Goal: Find contact information: Find contact information

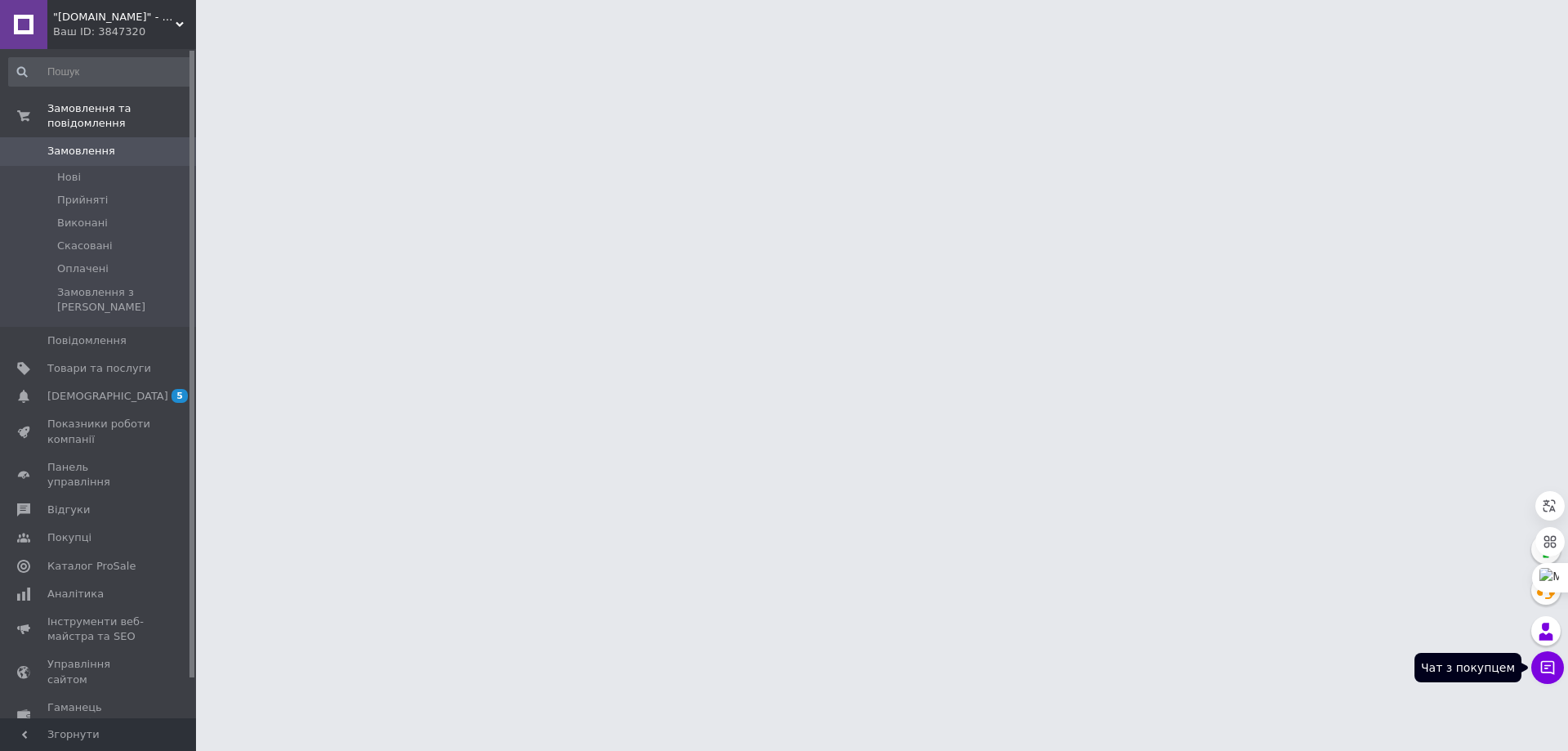
click at [1548, 672] on icon at bounding box center [1548, 668] width 14 height 14
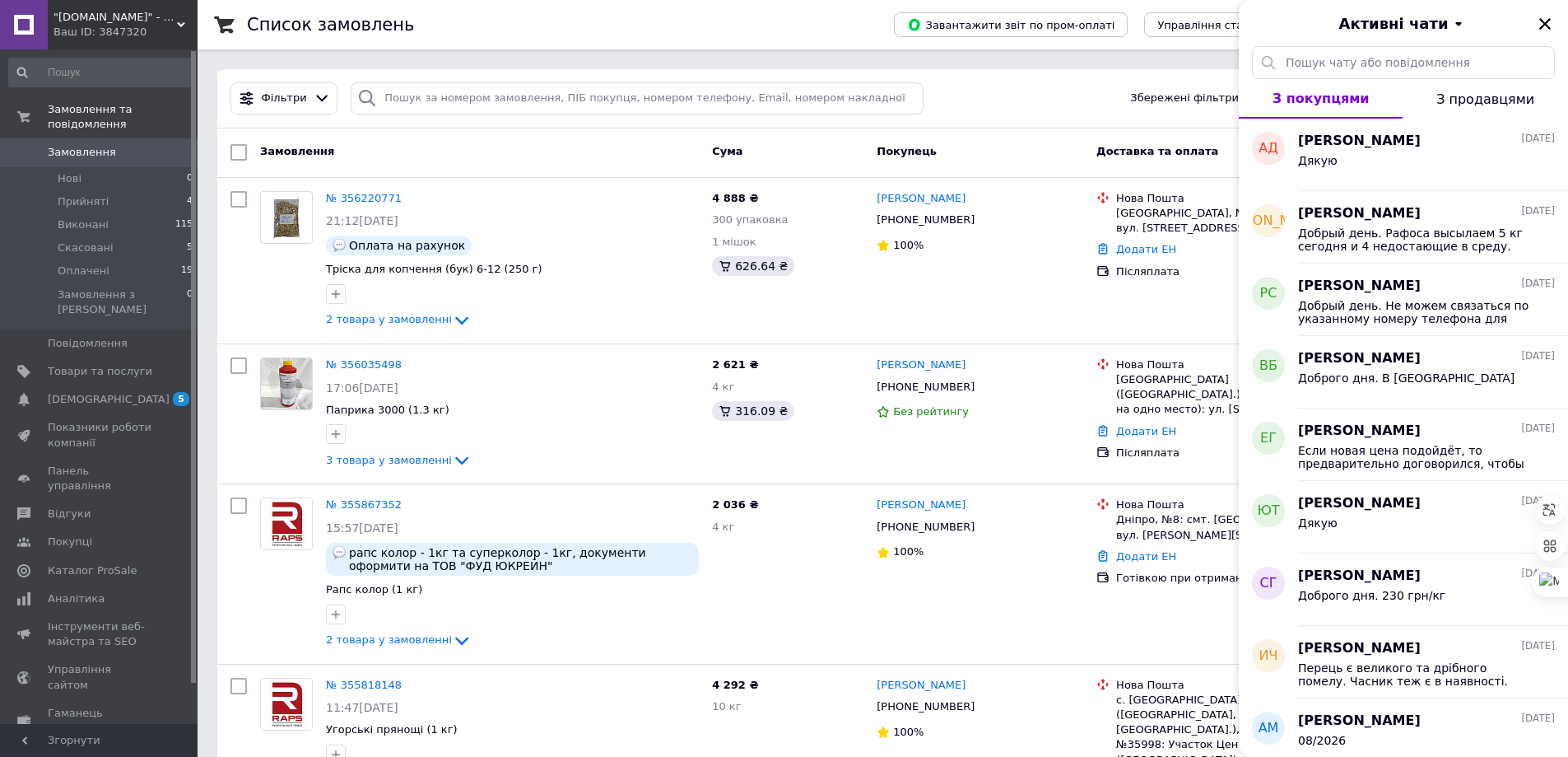
click at [991, 95] on div "Фільтри Збережені фільтри: Всі (143)" at bounding box center [882, 98] width 1317 height 33
click at [364, 504] on link "№ 355867352" at bounding box center [363, 504] width 76 height 12
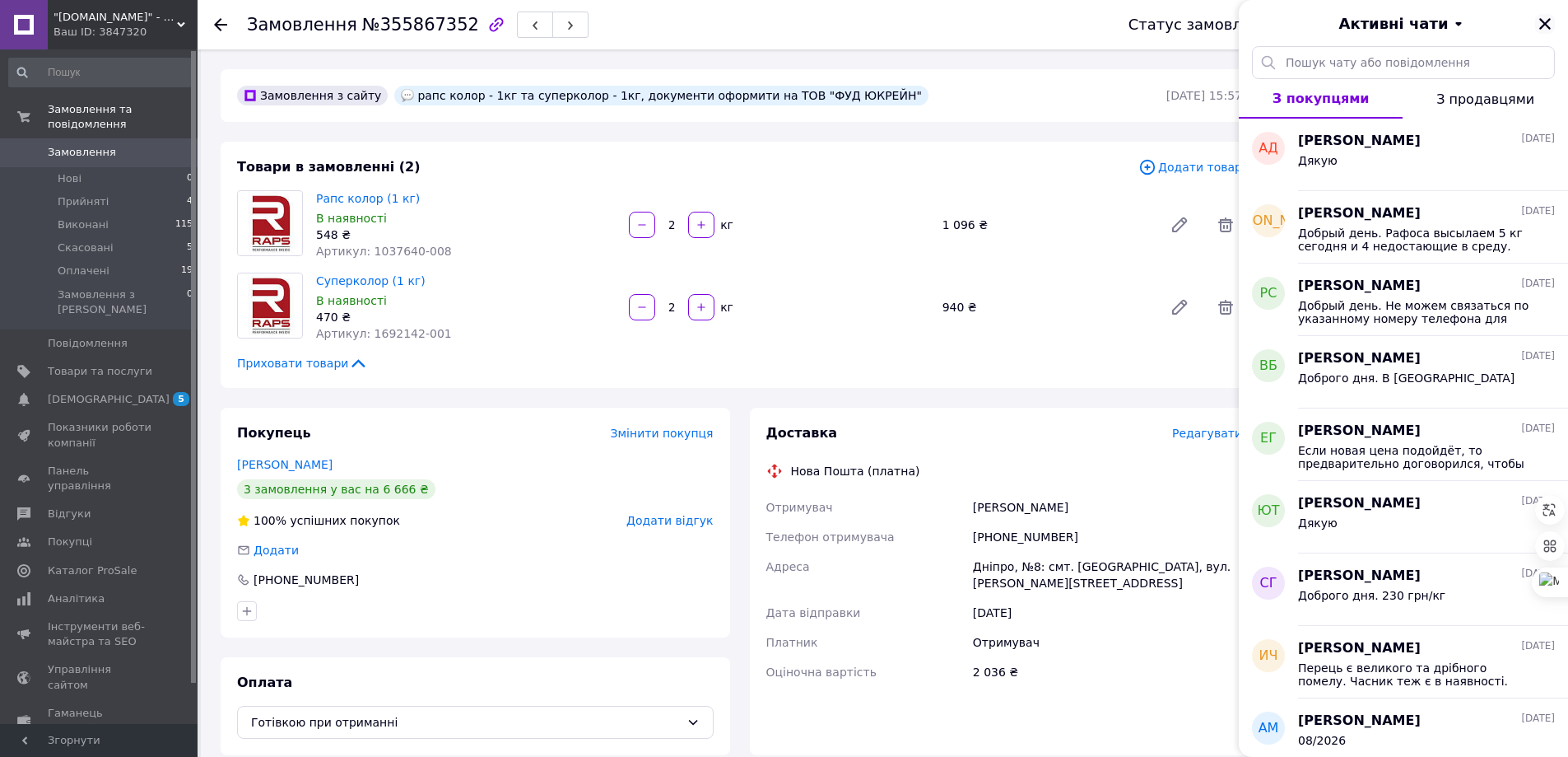
click at [1551, 24] on icon "Закрити" at bounding box center [1544, 23] width 15 height 15
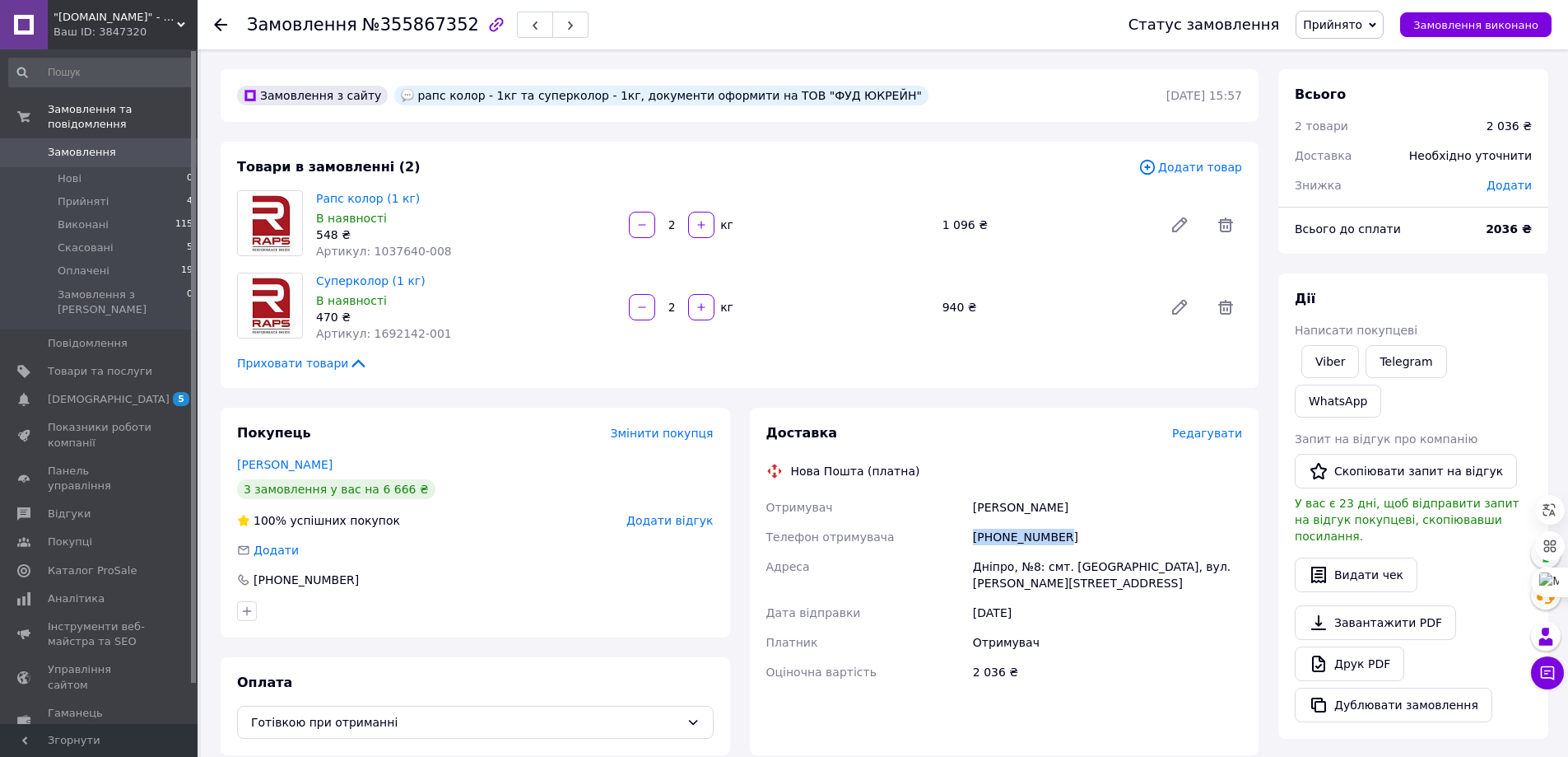
drag, startPoint x: 976, startPoint y: 539, endPoint x: 1054, endPoint y: 537, distance: 78.0
click at [1054, 537] on div "[PHONE_NUMBER]" at bounding box center [1107, 536] width 276 height 30
copy div "[PHONE_NUMBER]"
drag, startPoint x: 976, startPoint y: 566, endPoint x: 1042, endPoint y: 568, distance: 66.0
click at [1042, 568] on div "Дніпро, №8: смт. [GEOGRAPHIC_DATA], вул. [PERSON_NAME][STREET_ADDRESS]" at bounding box center [1107, 575] width 276 height 46
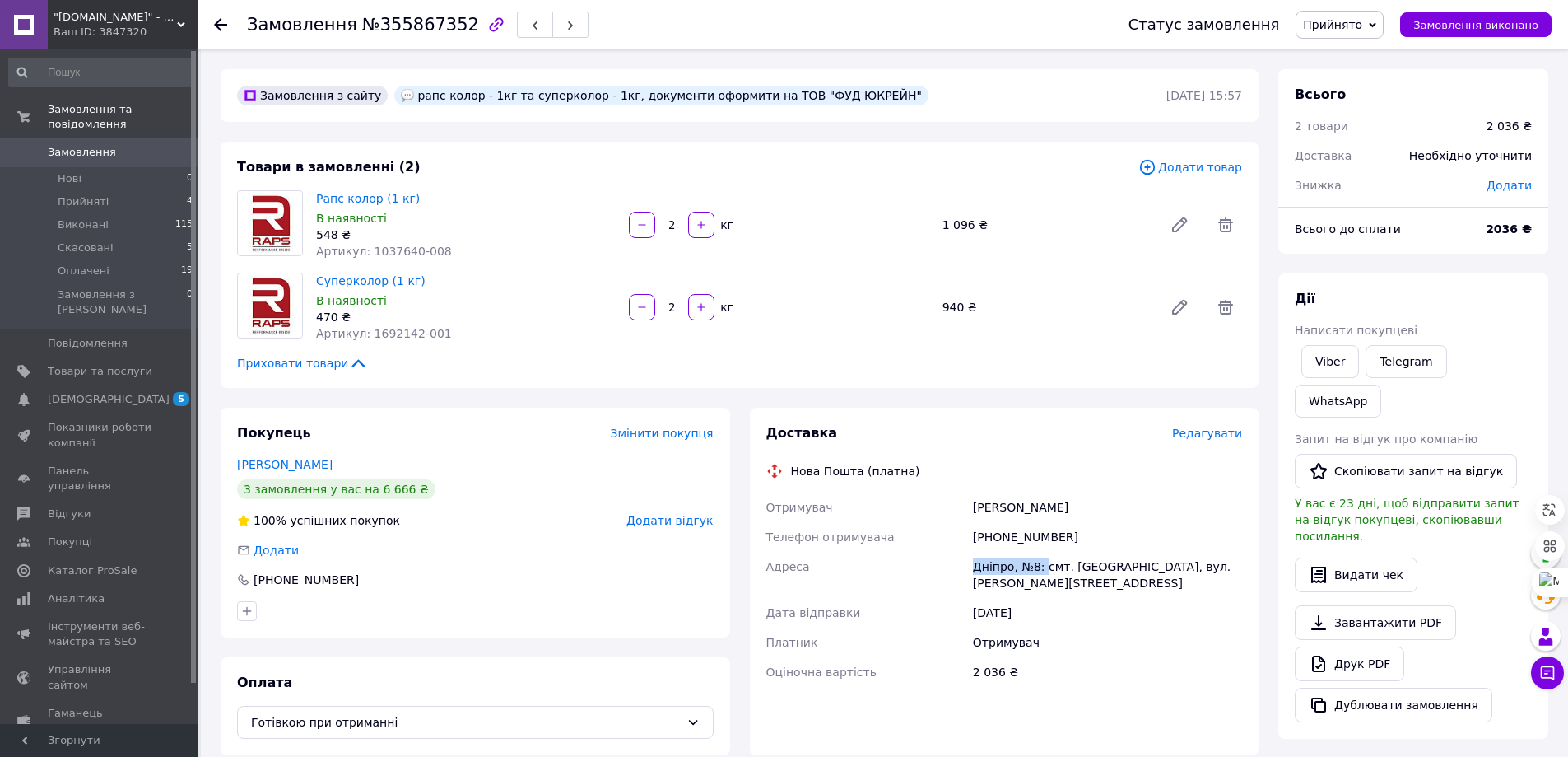
copy div "Дніпро, №8:"
